Goal: Find specific page/section: Find specific page/section

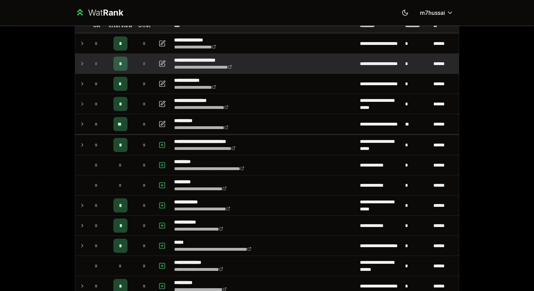
scroll to position [58, 0]
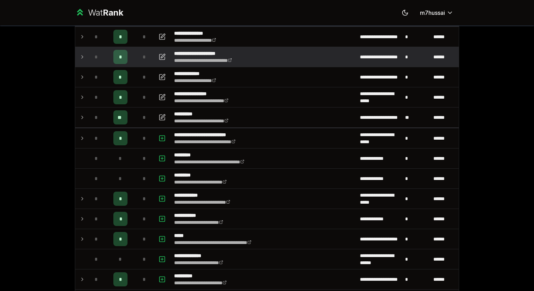
click at [87, 56] on td "*" at bounding box center [97, 57] width 20 height 20
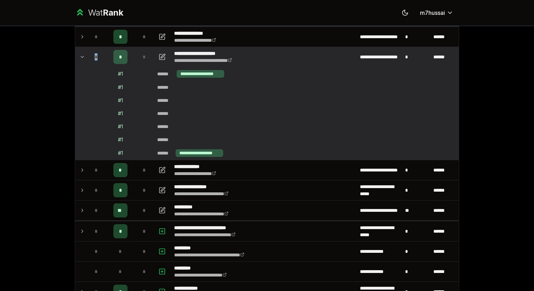
click at [87, 56] on td "*" at bounding box center [97, 57] width 20 height 20
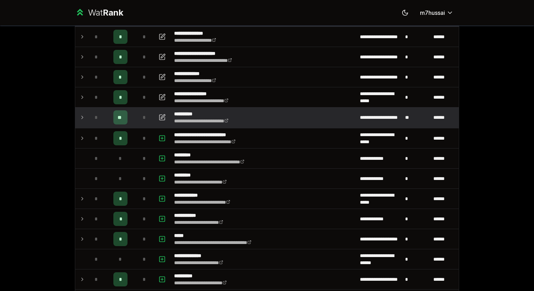
click at [81, 117] on icon at bounding box center [83, 117] width 6 height 8
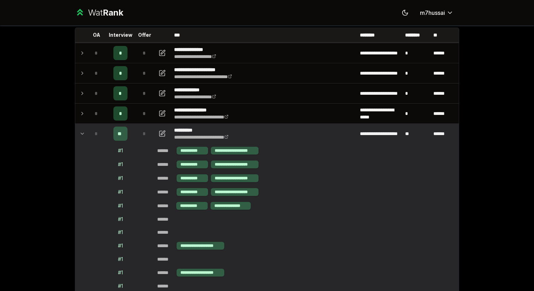
scroll to position [41, 0]
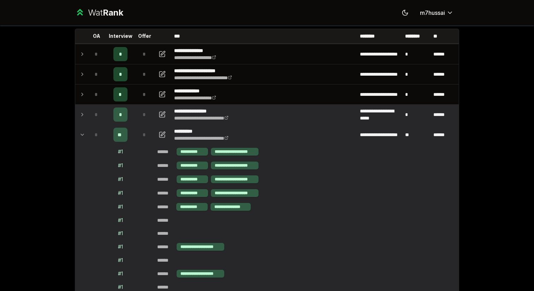
click at [84, 110] on td at bounding box center [80, 115] width 11 height 20
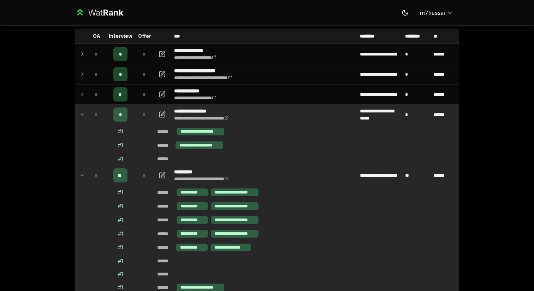
scroll to position [26, 0]
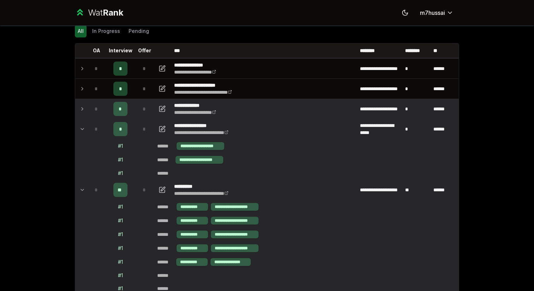
click at [86, 104] on tr "**********" at bounding box center [267, 109] width 384 height 20
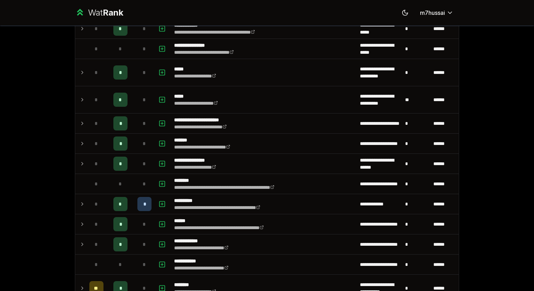
scroll to position [735, 0]
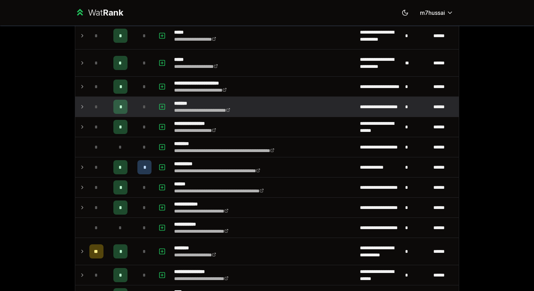
click at [84, 100] on td at bounding box center [80, 107] width 11 height 20
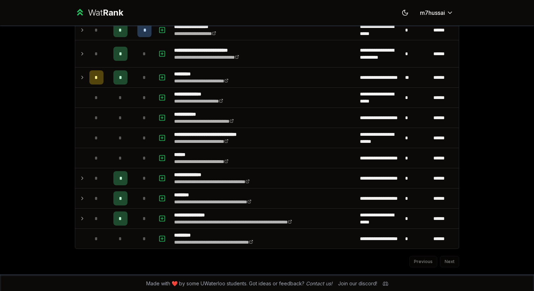
scroll to position [1176, 0]
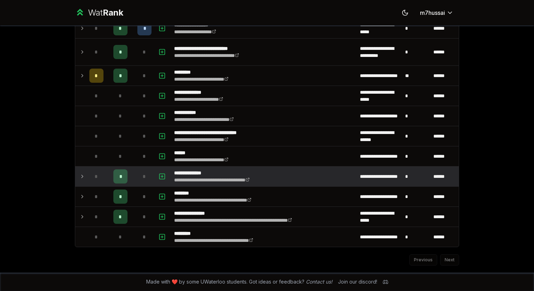
click at [79, 178] on td at bounding box center [80, 176] width 11 height 20
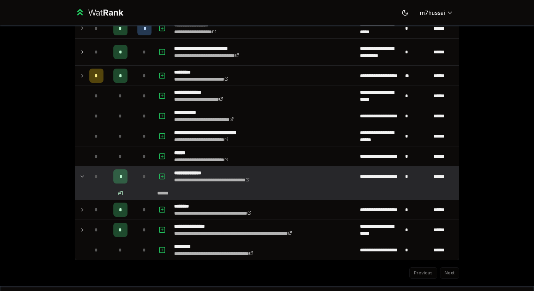
click at [80, 178] on icon at bounding box center [83, 176] width 6 height 8
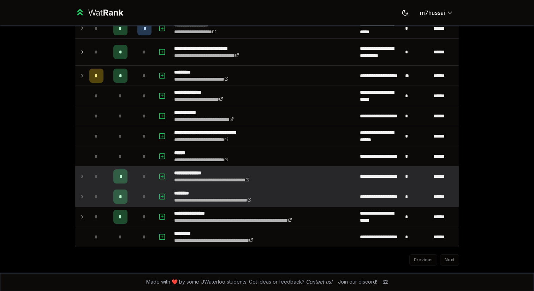
click at [85, 193] on td at bounding box center [80, 197] width 11 height 20
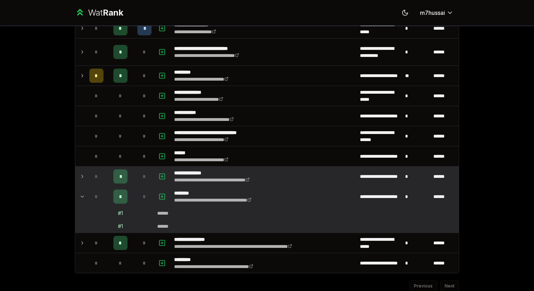
click at [85, 197] on td at bounding box center [80, 197] width 11 height 20
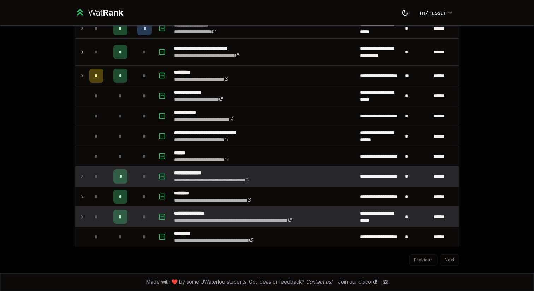
click at [86, 216] on td at bounding box center [80, 217] width 11 height 20
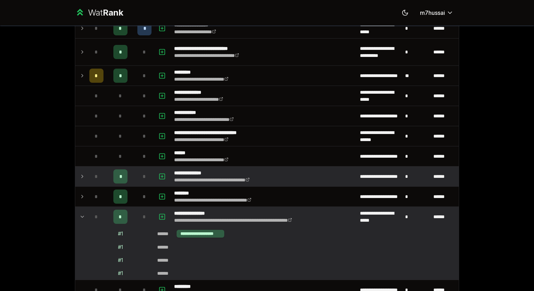
click at [85, 215] on icon at bounding box center [83, 216] width 6 height 8
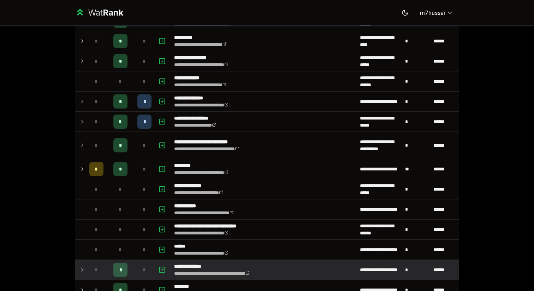
scroll to position [33, 0]
